Goal: Navigation & Orientation: Find specific page/section

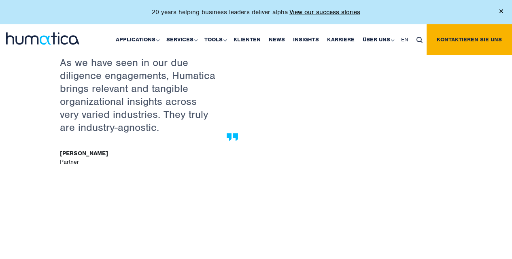
scroll to position [1537, 0]
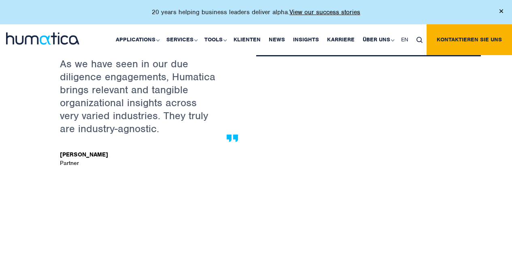
click at [106, 150] on div "As we have seen in our due diligence engagements, Humatica brings relevant and …" at bounding box center [141, 106] width 219 height 127
click at [251, 38] on link "Klienten" at bounding box center [247, 39] width 35 height 31
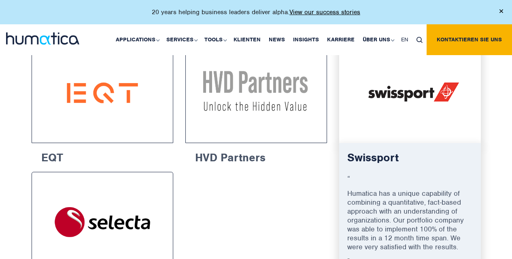
scroll to position [1390, 0]
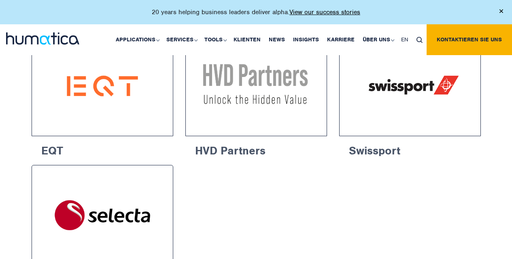
click at [501, 9] on img at bounding box center [502, 11] width 4 height 4
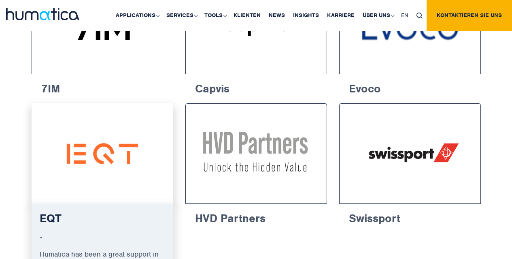
scroll to position [1321, 0]
